Goal: Task Accomplishment & Management: Manage account settings

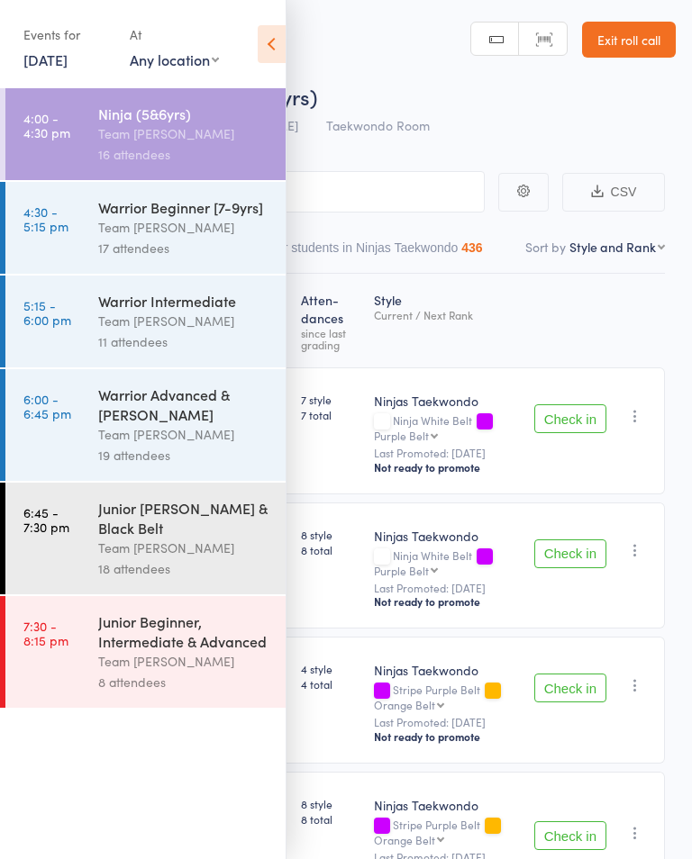
select select "10"
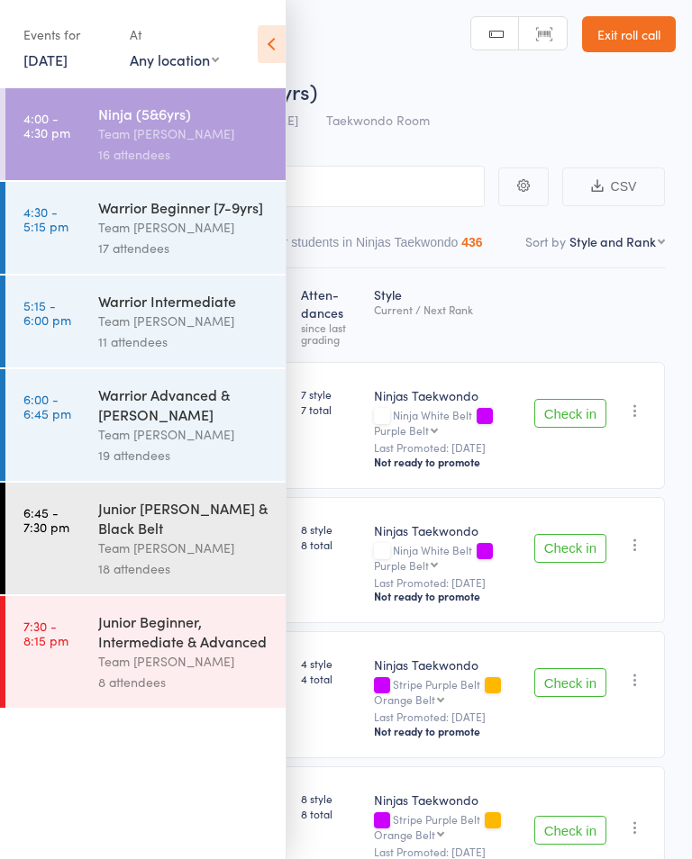
click at [64, 203] on link "4:30 - 5:15 pm Warrior Beginner [7-9yrs] Team [PERSON_NAME] 17 attendees" at bounding box center [145, 228] width 280 height 92
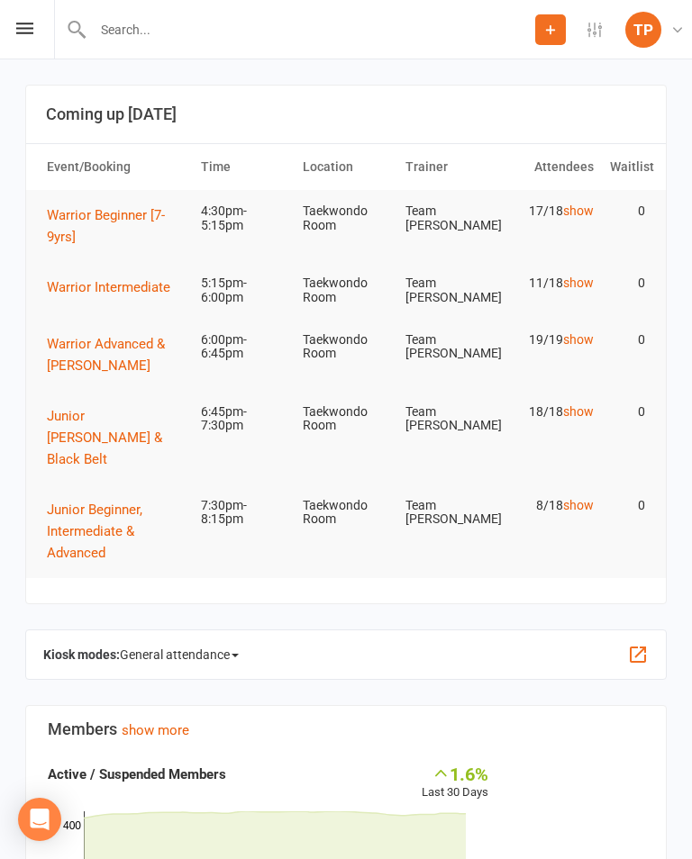
click at [98, 204] on button "Warrior Beginner [7-9yrs]" at bounding box center [116, 225] width 138 height 43
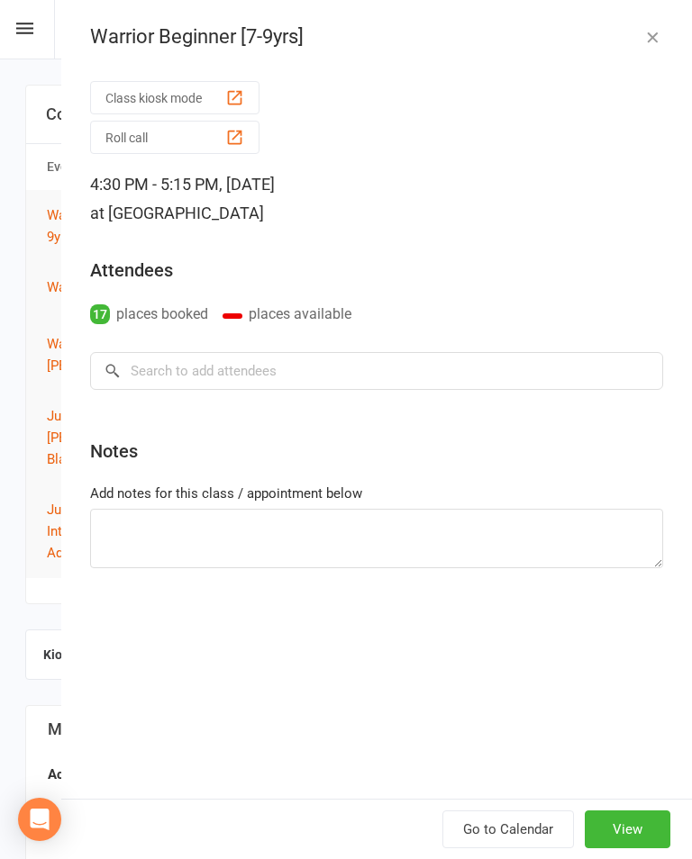
click at [196, 140] on button "Roll call" at bounding box center [174, 137] width 169 height 33
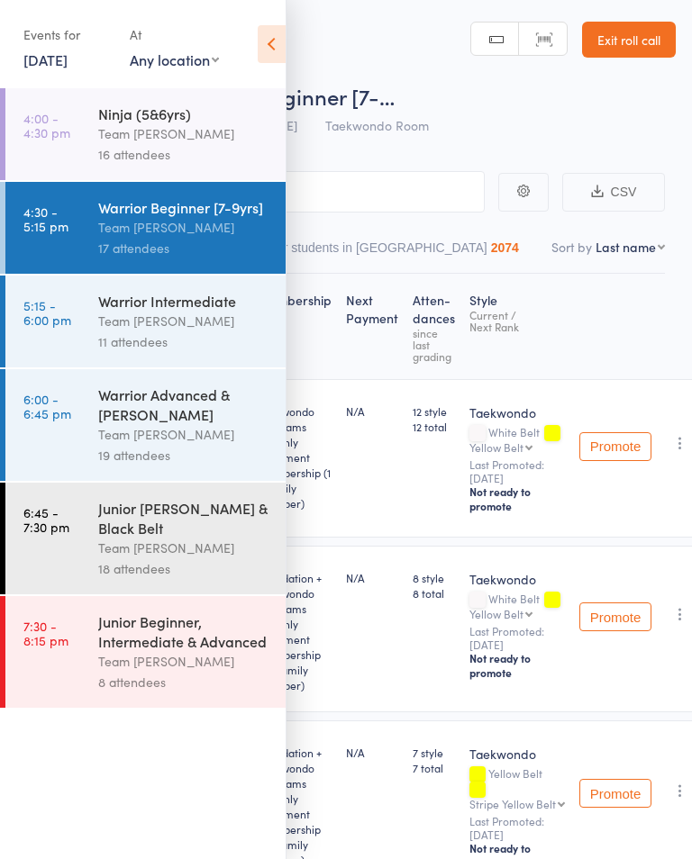
click at [280, 47] on icon at bounding box center [272, 44] width 28 height 38
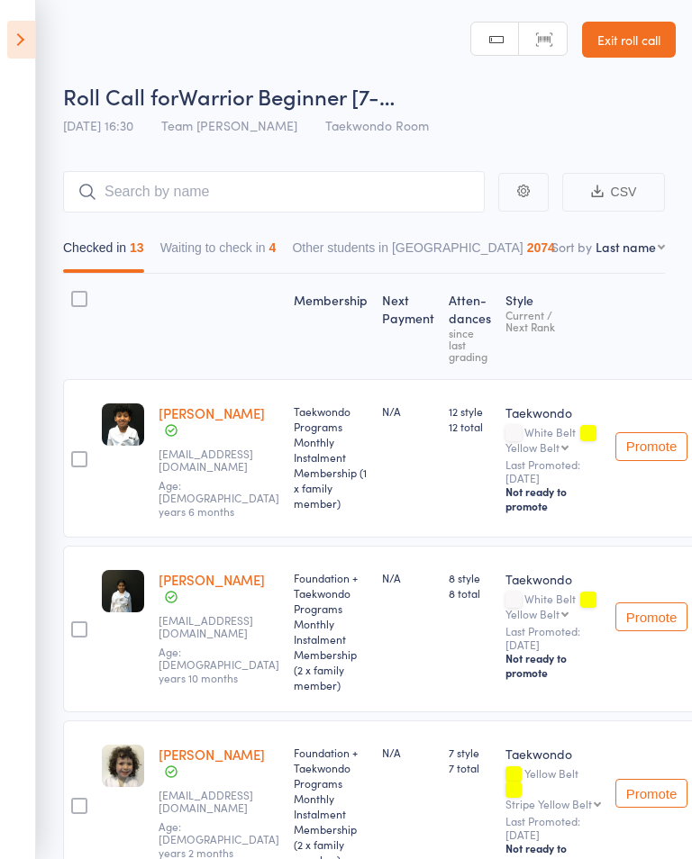
click at [277, 265] on button "Waiting to check in 4" at bounding box center [218, 252] width 116 height 41
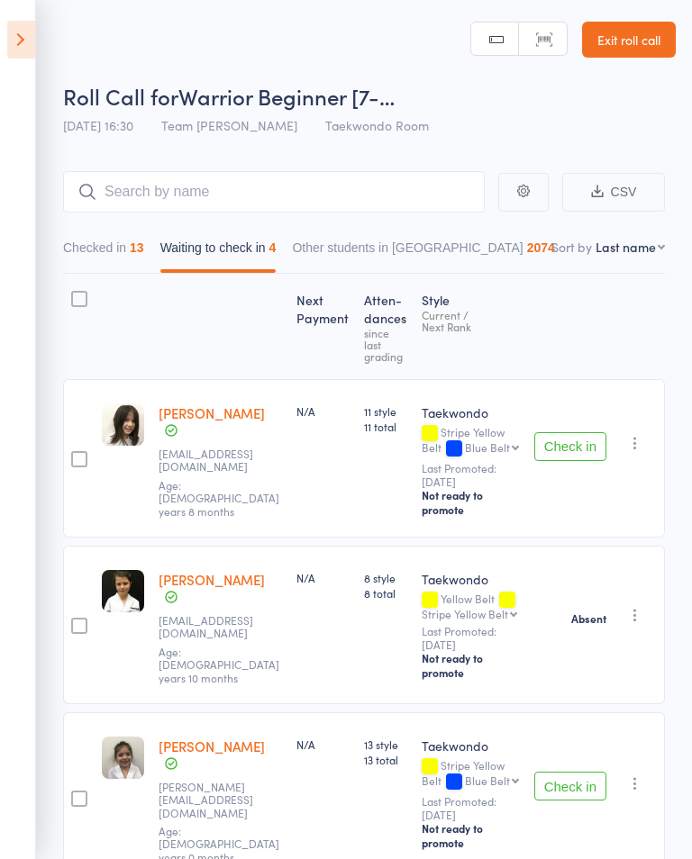
click at [646, 434] on button "button" at bounding box center [635, 443] width 22 height 22
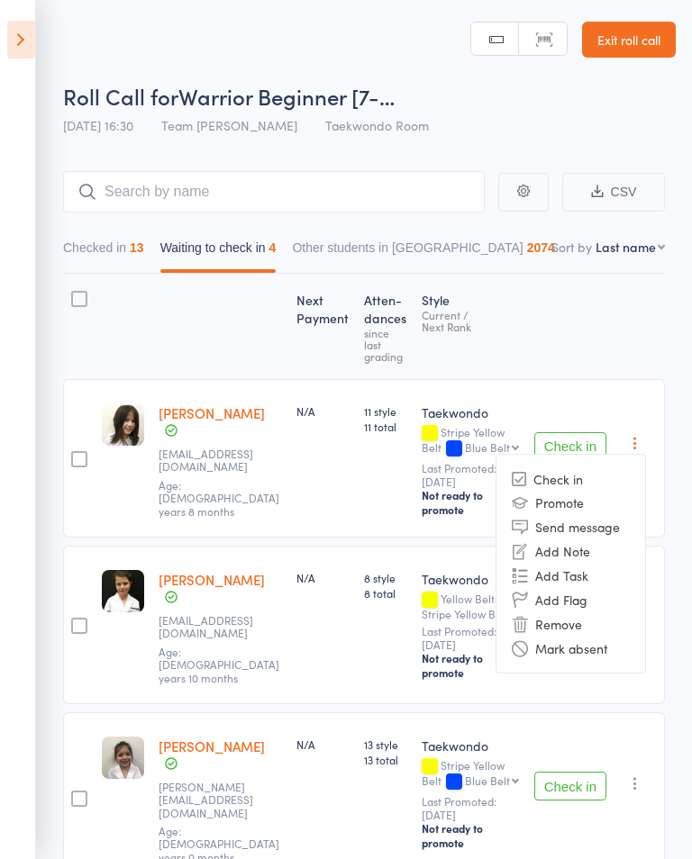
click at [596, 640] on li "Mark absent" at bounding box center [570, 648] width 149 height 24
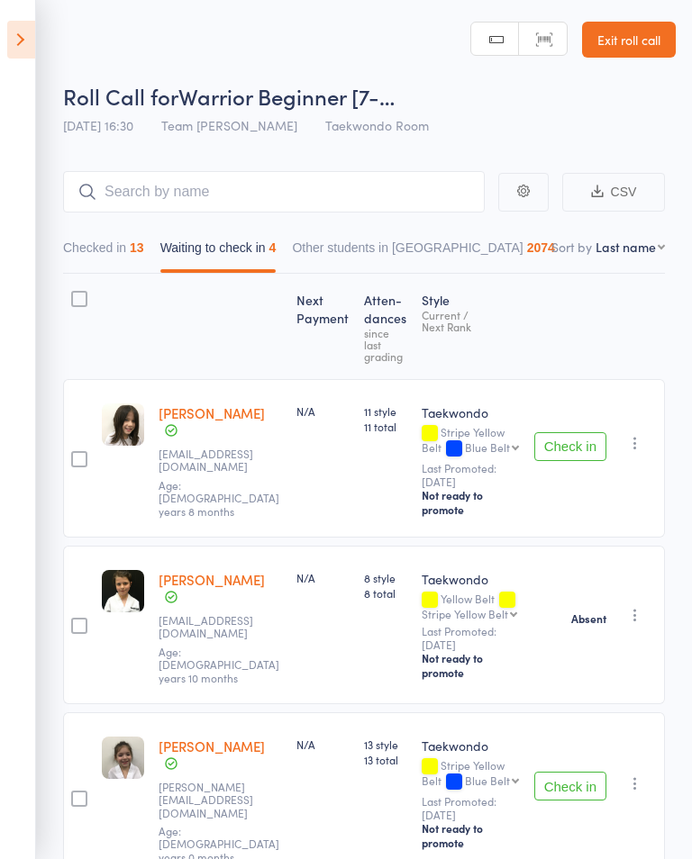
click at [634, 746] on div "Check in Check in Promote Send message Add Note Add Task Add Flag Remove Mark a…" at bounding box center [596, 798] width 138 height 171
click at [632, 775] on icon "button" at bounding box center [635, 784] width 18 height 18
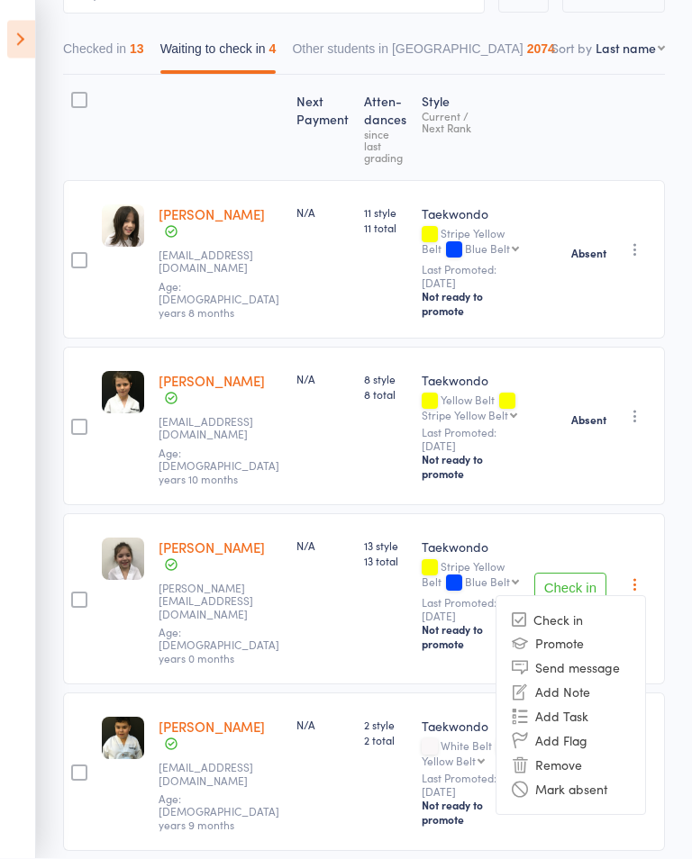
click at [611, 778] on li "Mark absent" at bounding box center [570, 790] width 149 height 24
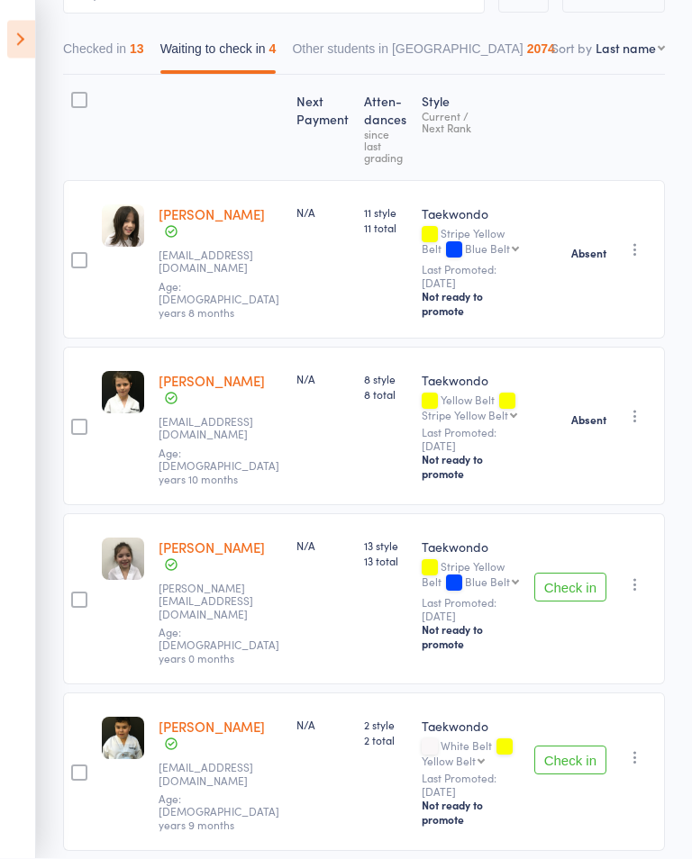
scroll to position [199, 0]
click at [639, 749] on icon "button" at bounding box center [635, 758] width 18 height 18
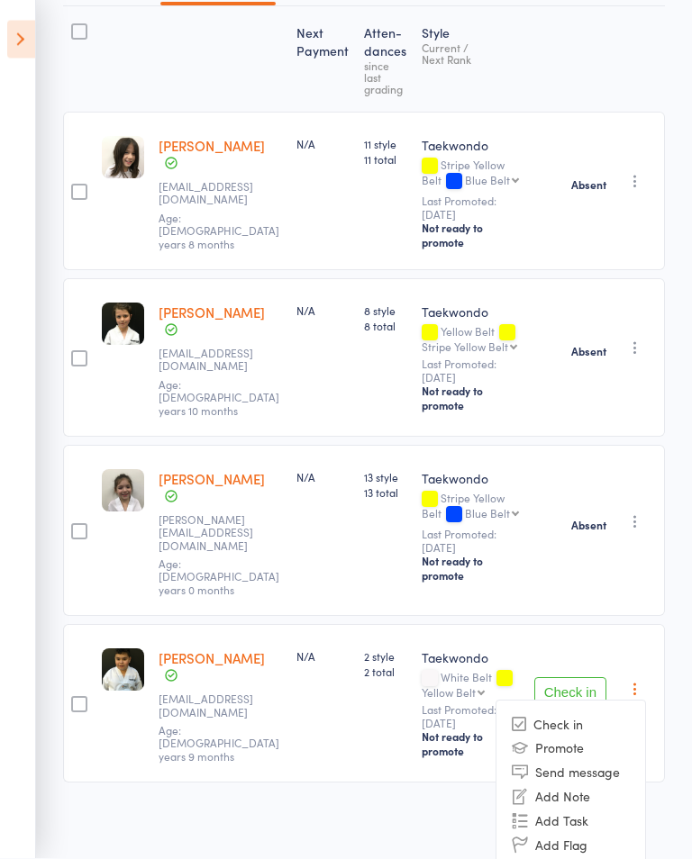
scroll to position [276, 0]
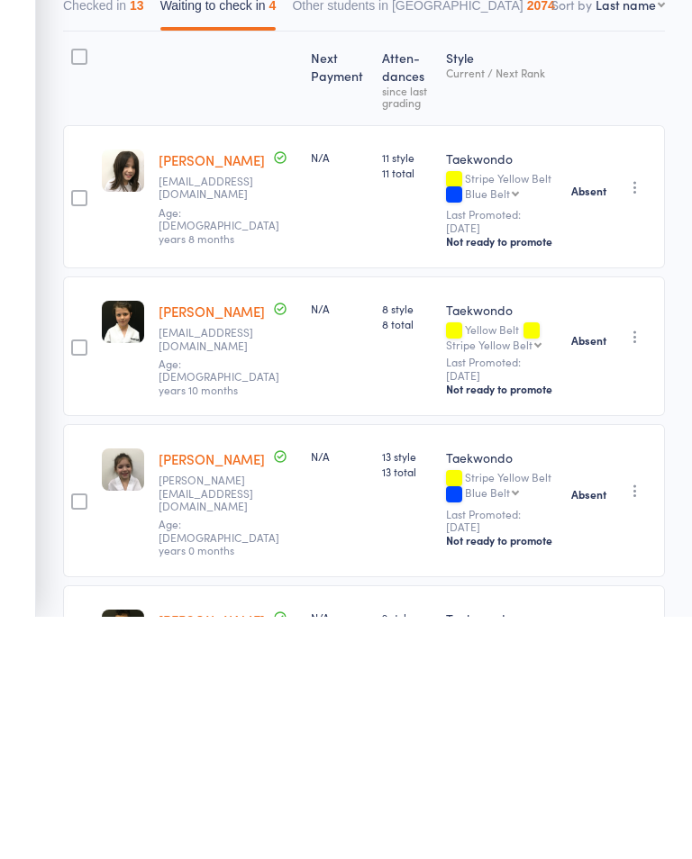
scroll to position [152, 0]
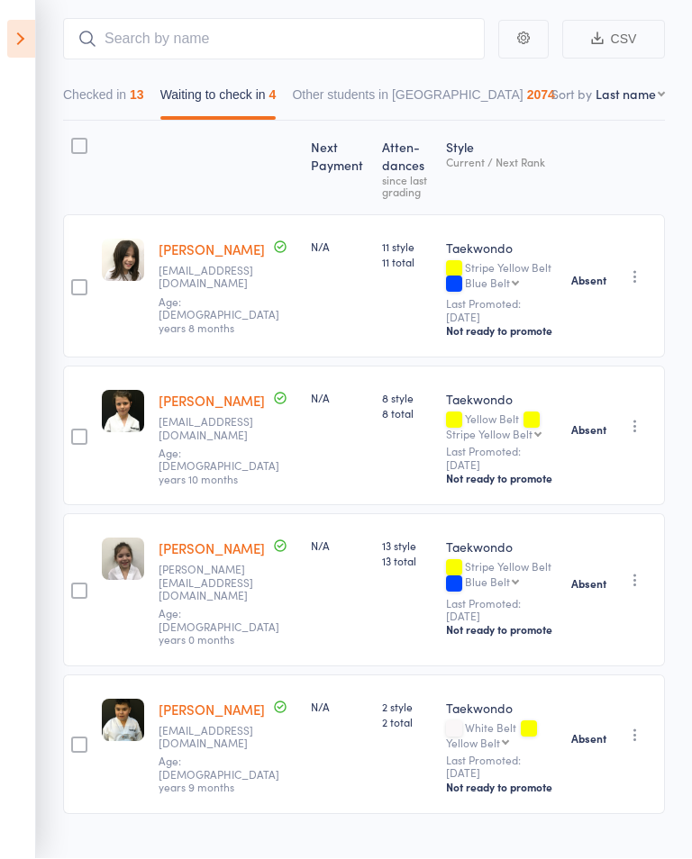
click at [144, 93] on div "13" at bounding box center [137, 95] width 14 height 14
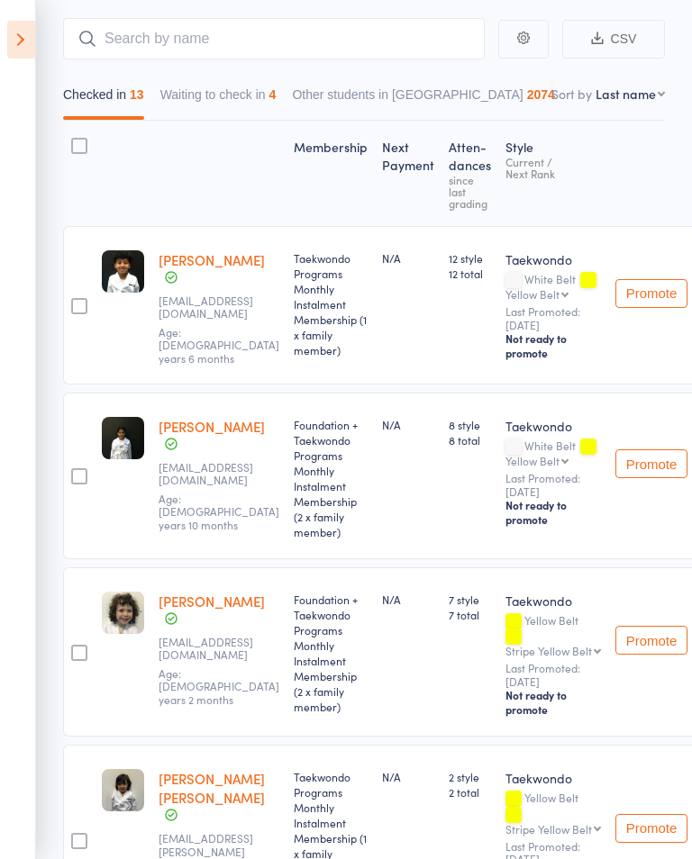
click at [134, 98] on div "13" at bounding box center [137, 94] width 14 height 14
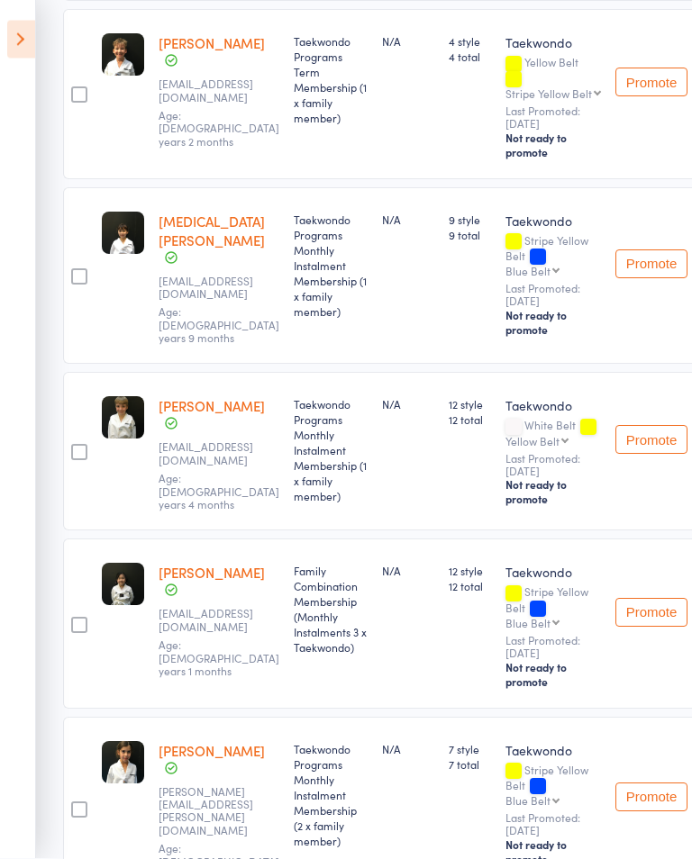
scroll to position [1861, 0]
